Goal: Information Seeking & Learning: Understand process/instructions

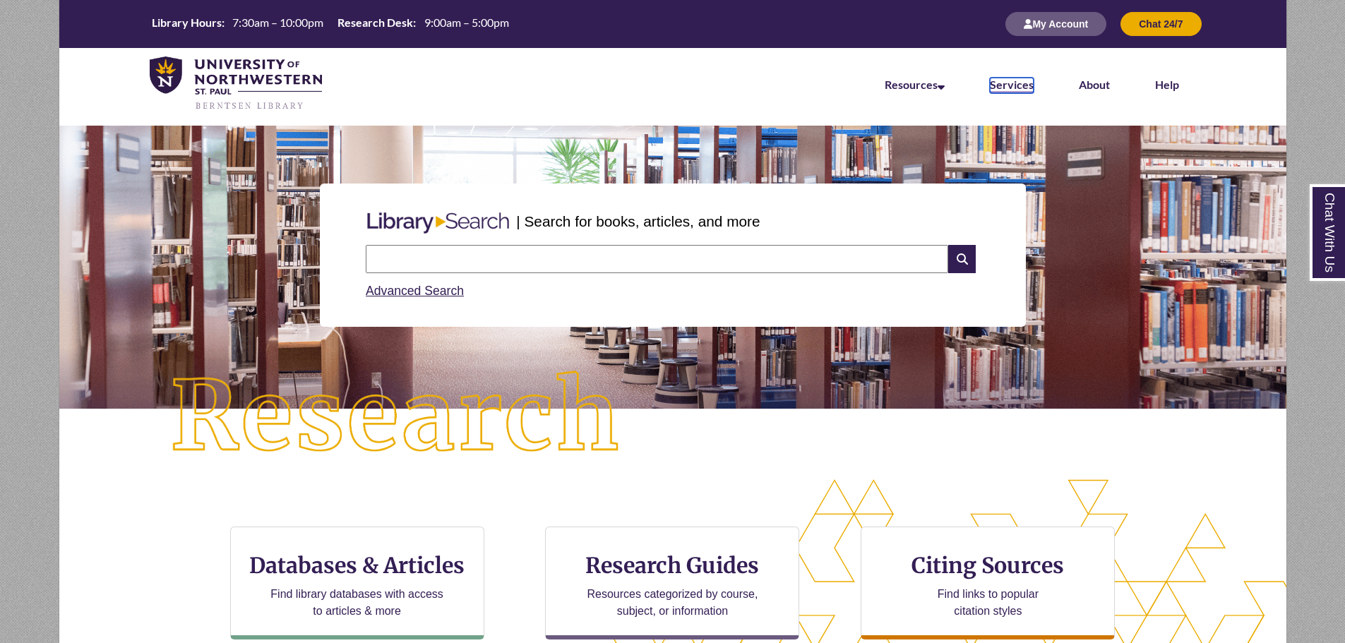
click at [1011, 81] on link "Services" at bounding box center [1012, 86] width 44 height 16
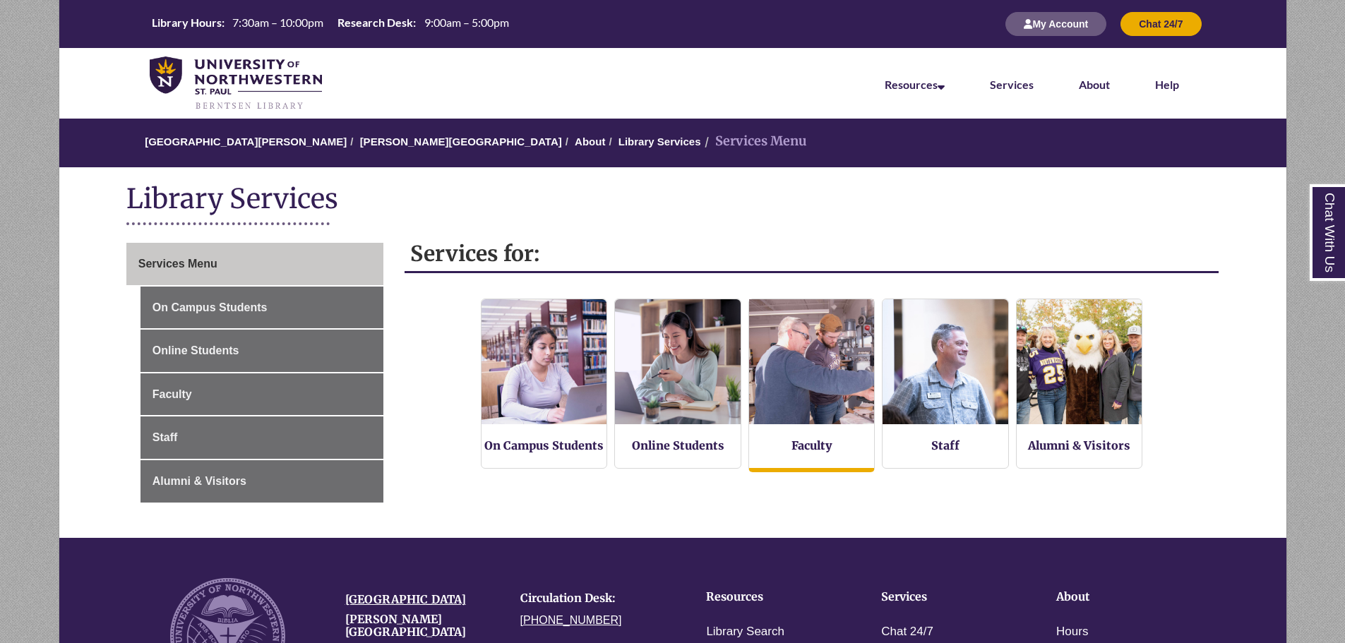
click at [803, 397] on img at bounding box center [812, 362] width 138 height 138
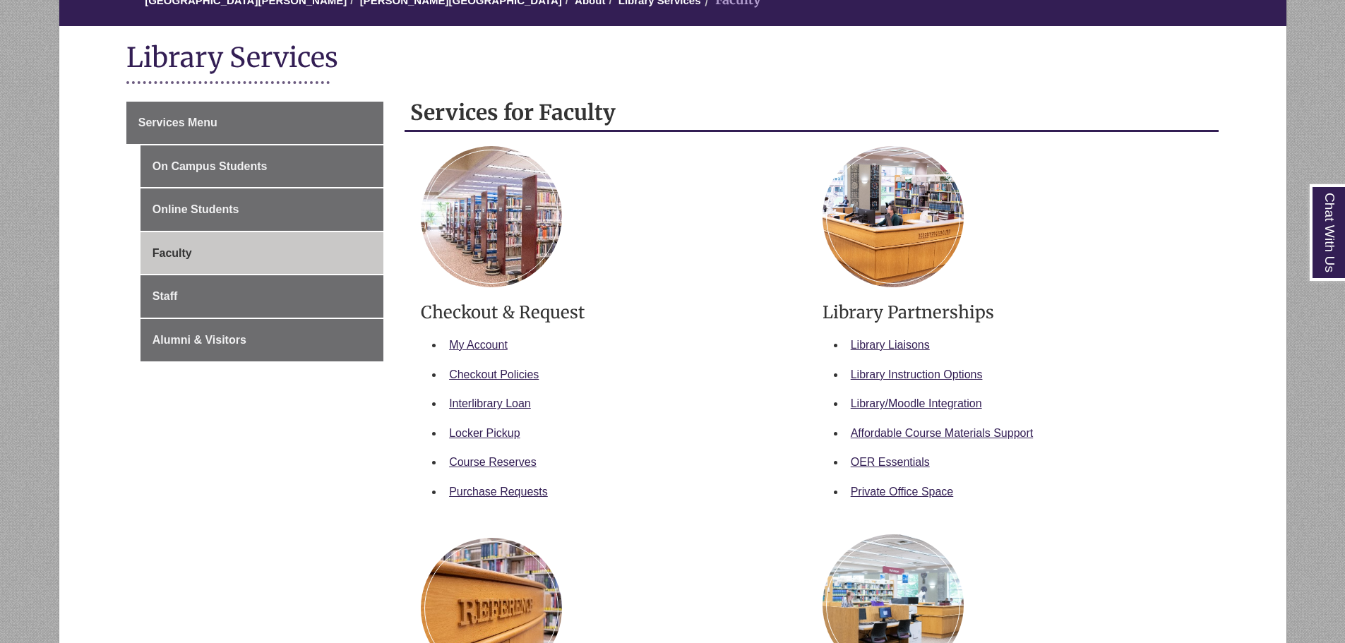
scroll to position [212, 0]
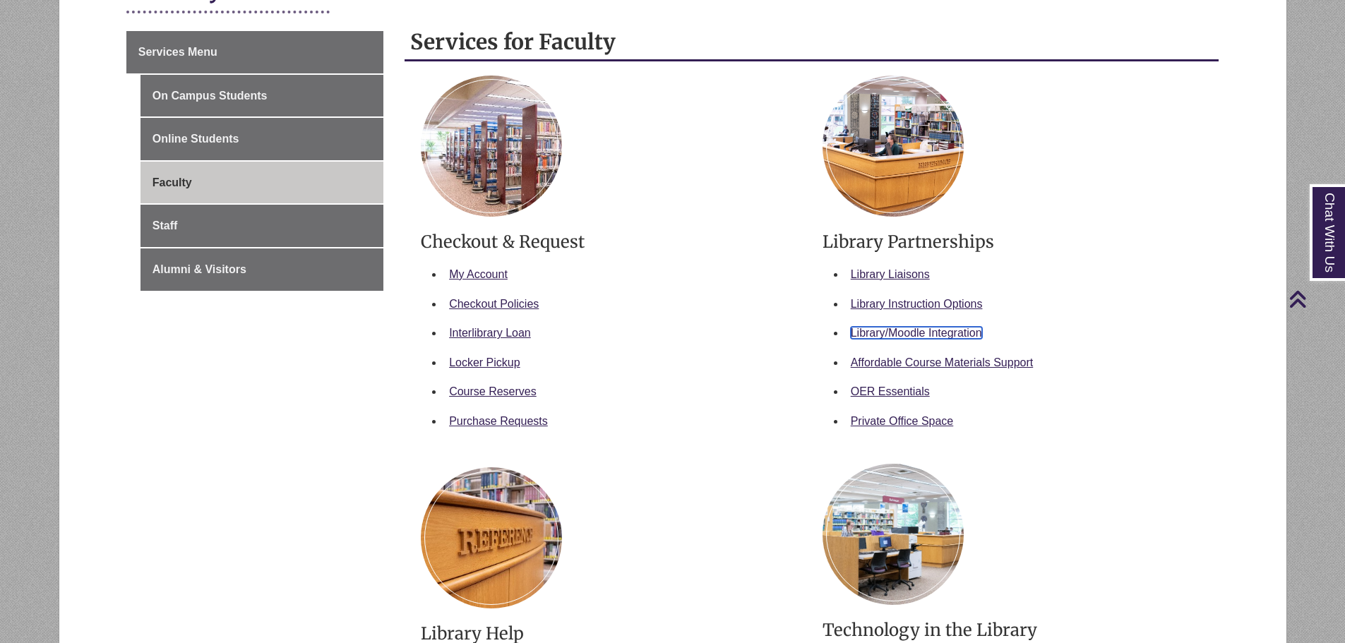
click at [919, 332] on link "Library/Moodle Integration" at bounding box center [916, 333] width 131 height 12
